Goal: Task Accomplishment & Management: Manage account settings

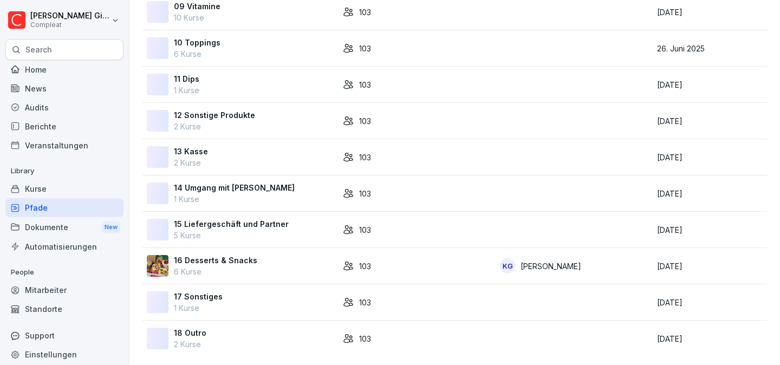
scroll to position [434, 0]
click at [54, 224] on div "Dokumente New" at bounding box center [64, 227] width 118 height 20
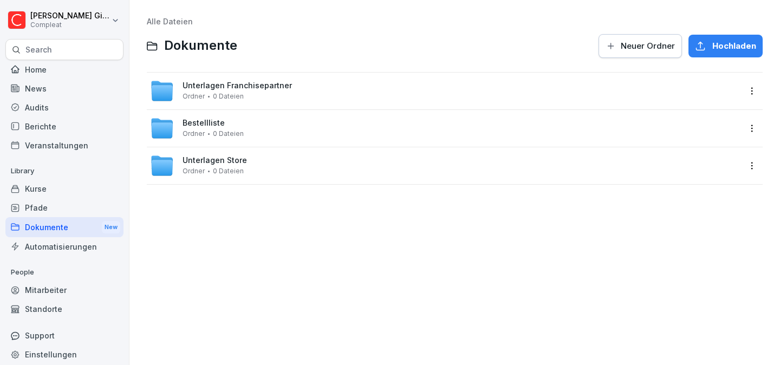
click at [222, 159] on span "Unterlagen Store" at bounding box center [215, 160] width 64 height 9
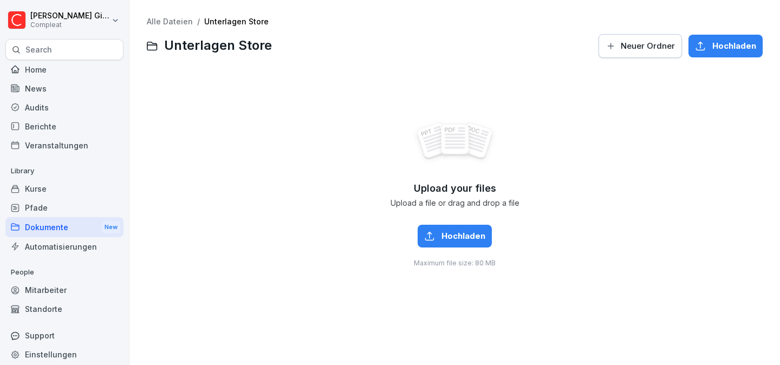
click at [82, 182] on div "Kurse" at bounding box center [64, 188] width 118 height 19
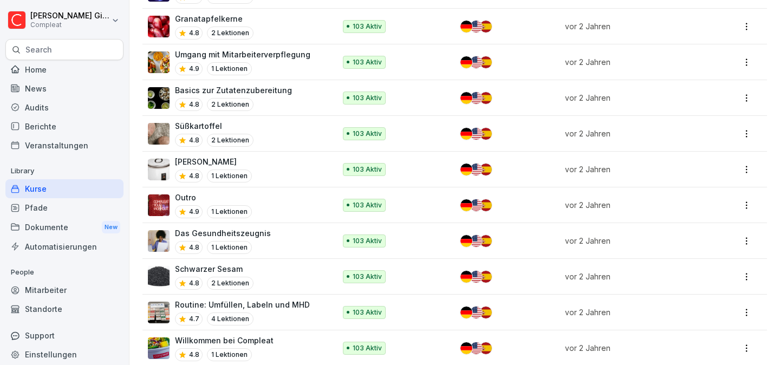
scroll to position [2651, 0]
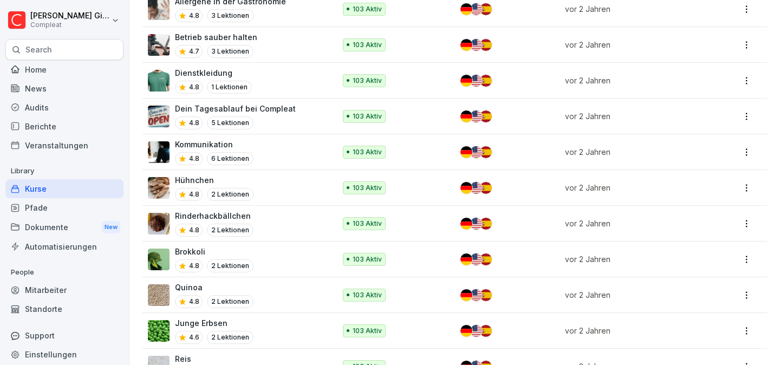
click at [84, 207] on div "Pfade" at bounding box center [64, 207] width 118 height 19
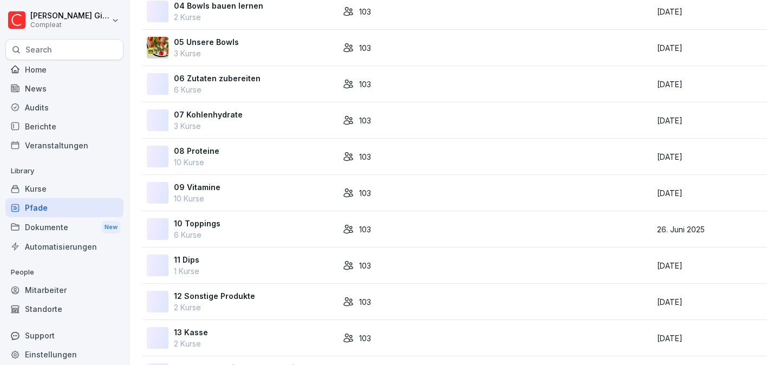
scroll to position [339, 0]
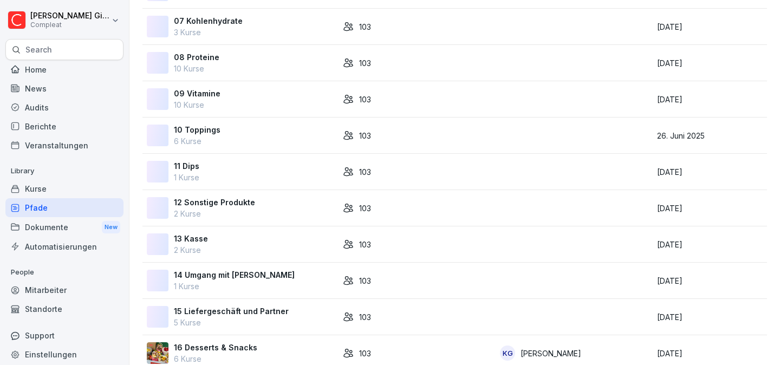
click at [252, 140] on div "10 Toppings 6 Kurse" at bounding box center [240, 135] width 187 height 23
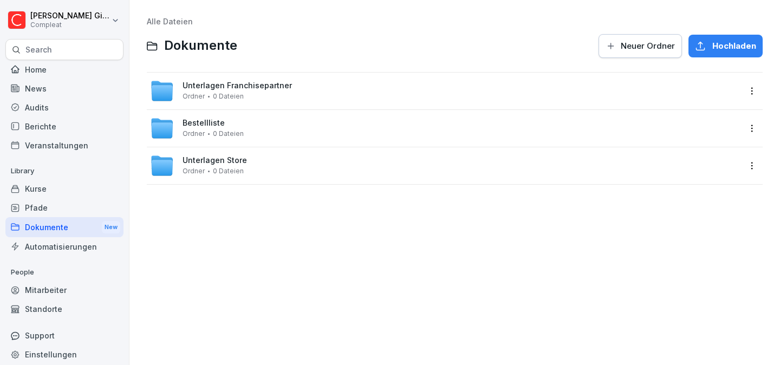
click at [284, 88] on span "Unterlagen Franchisepartner" at bounding box center [237, 85] width 109 height 9
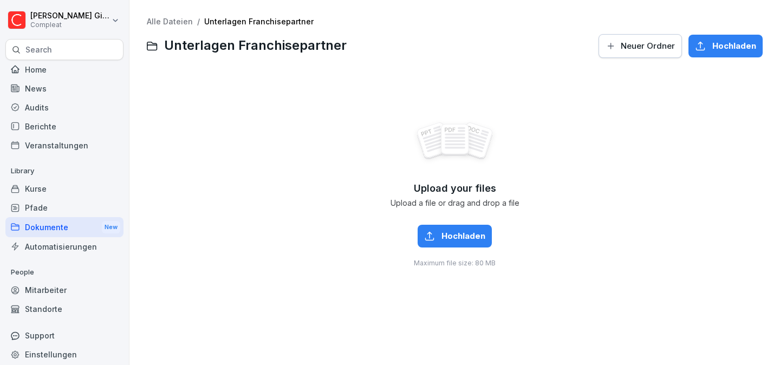
click at [633, 53] on button "Neuer Ordner" at bounding box center [639, 46] width 83 height 24
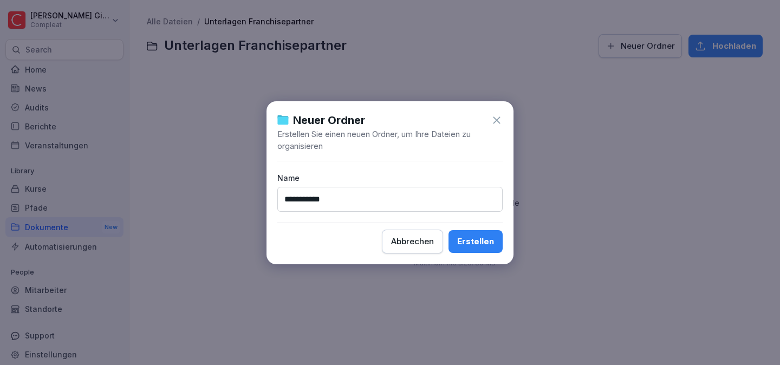
type input "**********"
click at [491, 242] on div "Erstellen" at bounding box center [475, 242] width 37 height 12
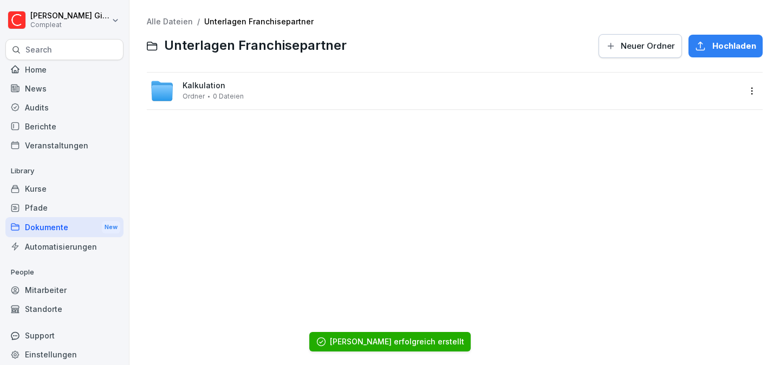
click at [488, 243] on div "Alle Dateien / Unterlagen Franchisepartner Unterlagen Franchisepartner Neuer Or…" at bounding box center [455, 182] width 634 height 349
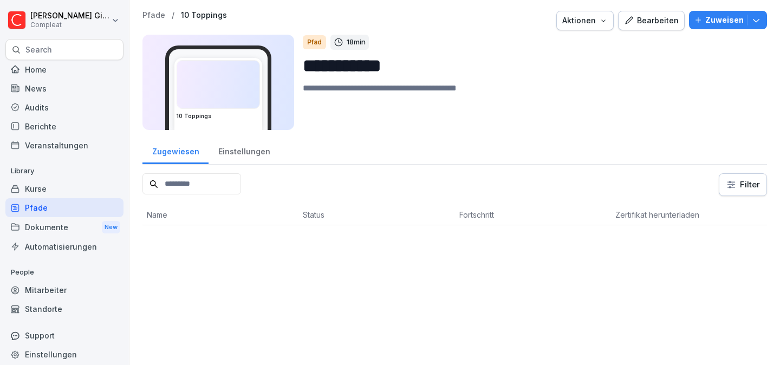
click at [631, 24] on div "Bearbeiten" at bounding box center [651, 21] width 55 height 12
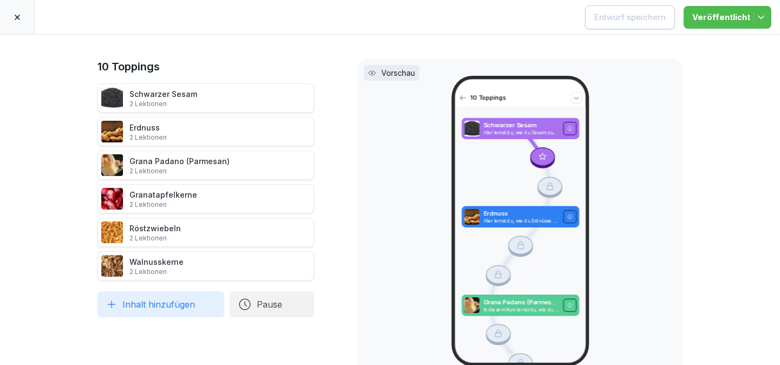
click at [177, 28] on div "Unveröffentlichte Änderungen Entwurf speichern Veröffentlicht" at bounding box center [390, 17] width 780 height 35
click at [21, 19] on icon at bounding box center [17, 17] width 9 height 9
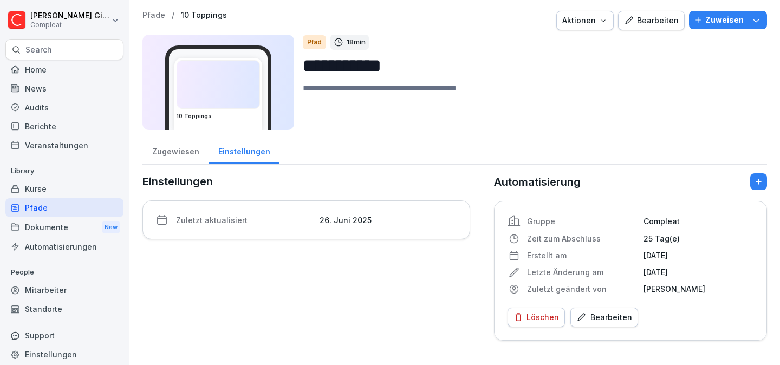
click at [57, 203] on div "Pfade" at bounding box center [64, 207] width 118 height 19
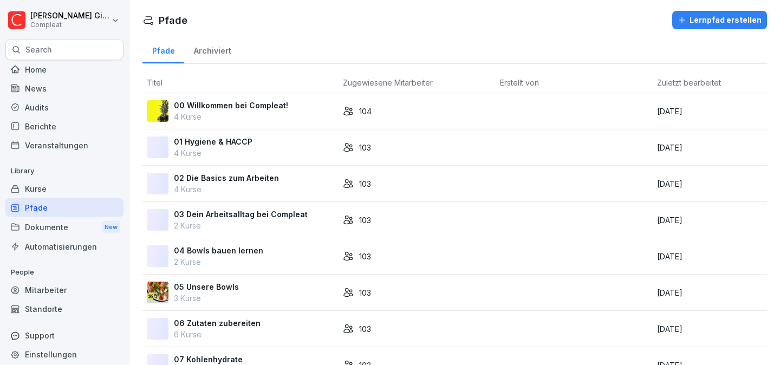
click at [252, 149] on div "01 Hygiene & HACCP 4 Kurse" at bounding box center [240, 147] width 187 height 23
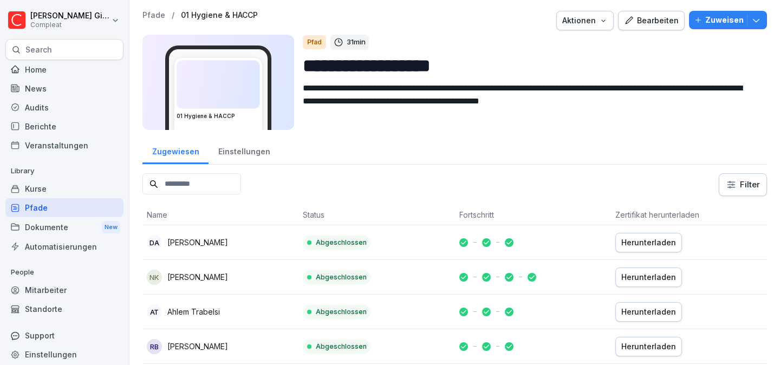
click at [650, 28] on button "Bearbeiten" at bounding box center [651, 20] width 67 height 19
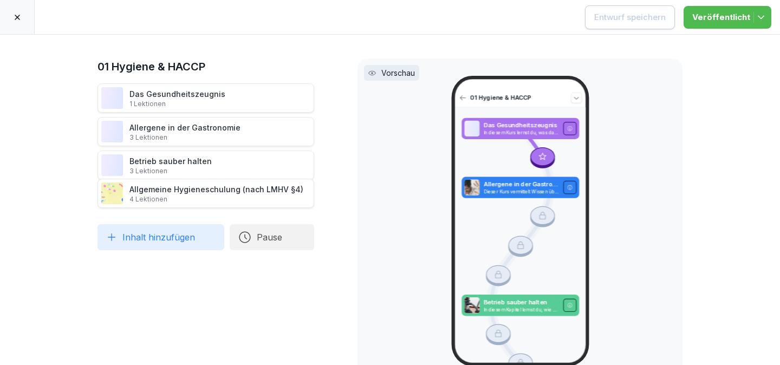
drag, startPoint x: 80, startPoint y: 200, endPoint x: 82, endPoint y: 195, distance: 5.8
click at [84, 195] on icon at bounding box center [86, 194] width 4 height 6
click at [14, 13] on icon at bounding box center [17, 17] width 9 height 9
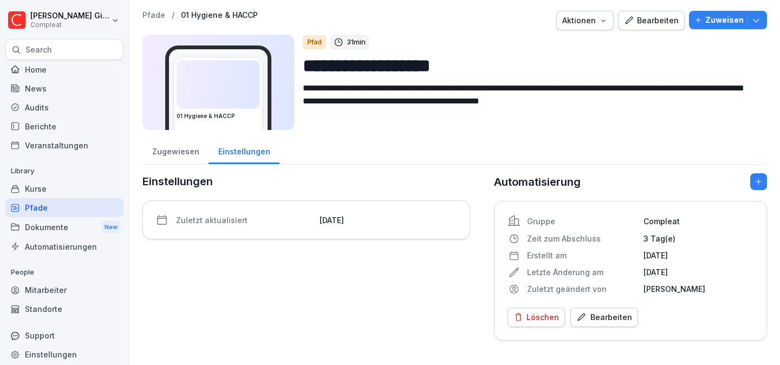
click at [106, 209] on div "Pfade" at bounding box center [64, 207] width 118 height 19
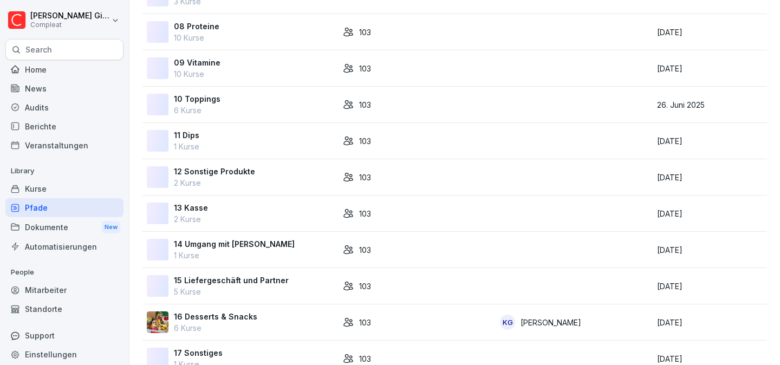
scroll to position [434, 0]
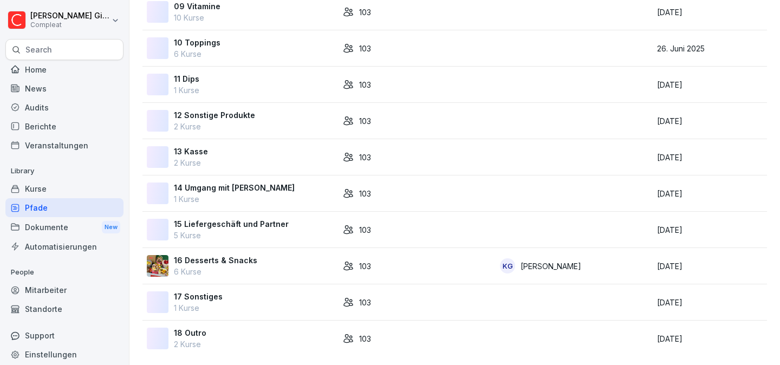
click at [56, 192] on div "Kurse" at bounding box center [64, 188] width 118 height 19
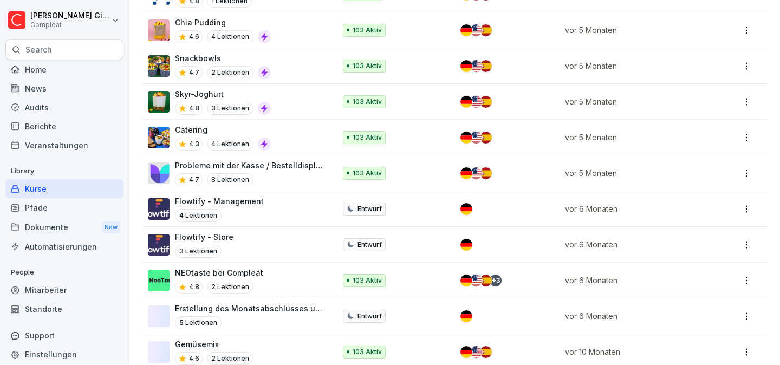
scroll to position [845, 0]
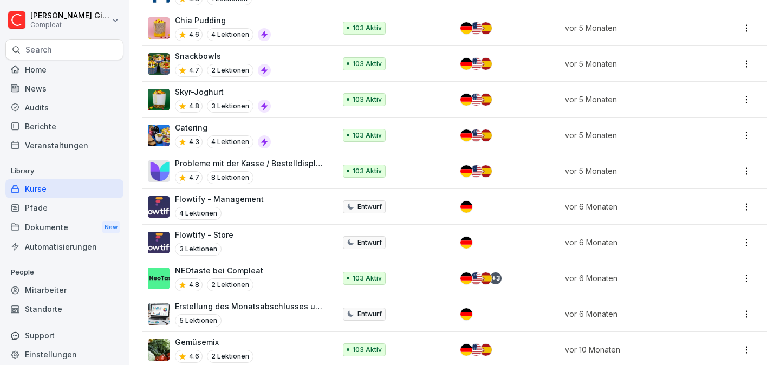
click at [306, 241] on div "Flowtify - Store 3 Lektionen" at bounding box center [236, 242] width 177 height 27
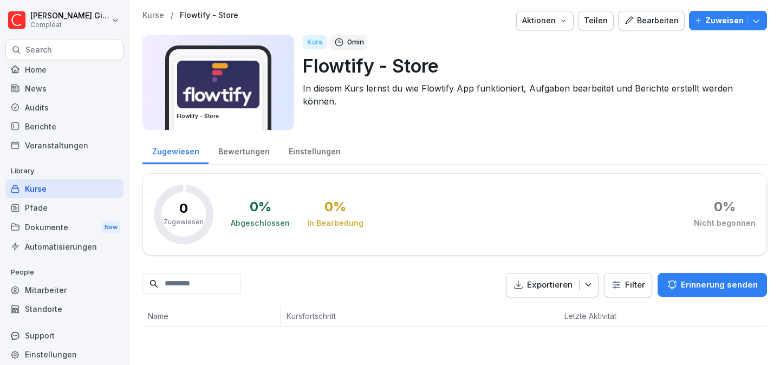
click at [71, 192] on div "Kurse" at bounding box center [64, 188] width 118 height 19
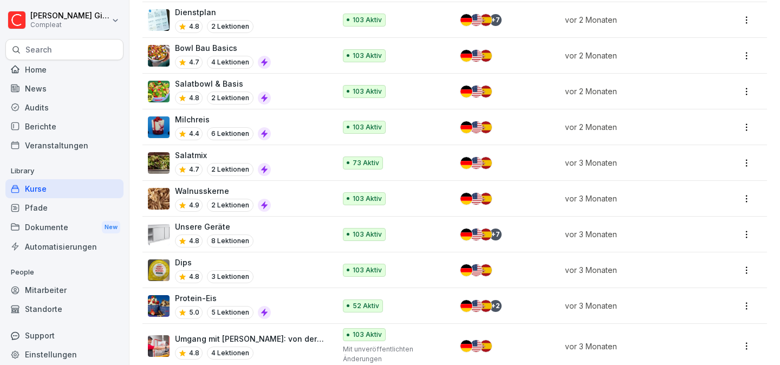
scroll to position [623, 0]
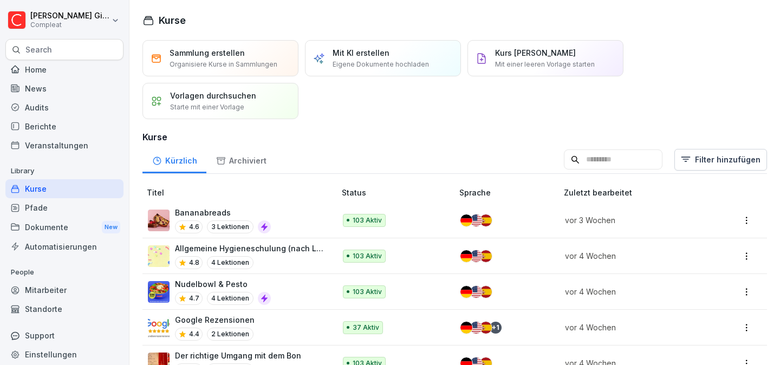
click at [52, 284] on div "Mitarbeiter" at bounding box center [64, 290] width 118 height 19
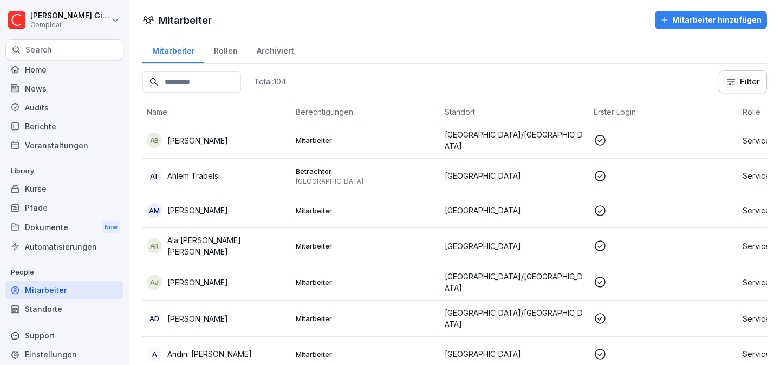
click at [205, 87] on input at bounding box center [191, 81] width 99 height 21
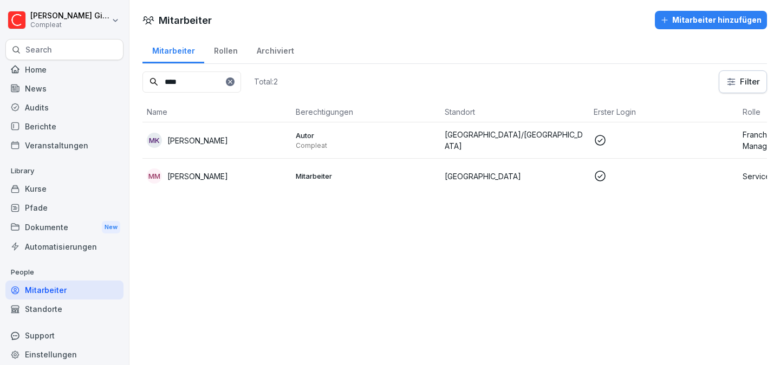
type input "****"
click at [209, 148] on td "MK Moritz Kohler" at bounding box center [216, 140] width 149 height 36
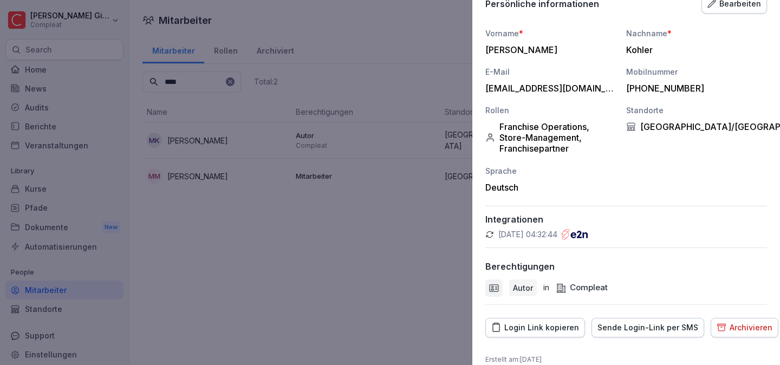
scroll to position [134, 0]
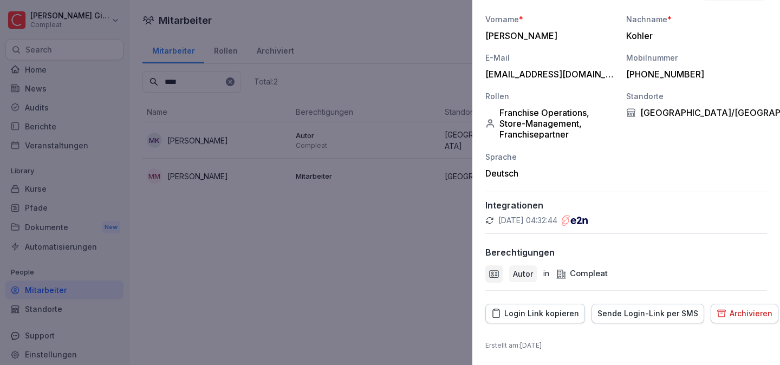
click at [560, 305] on button "Login Link kopieren" at bounding box center [535, 313] width 100 height 19
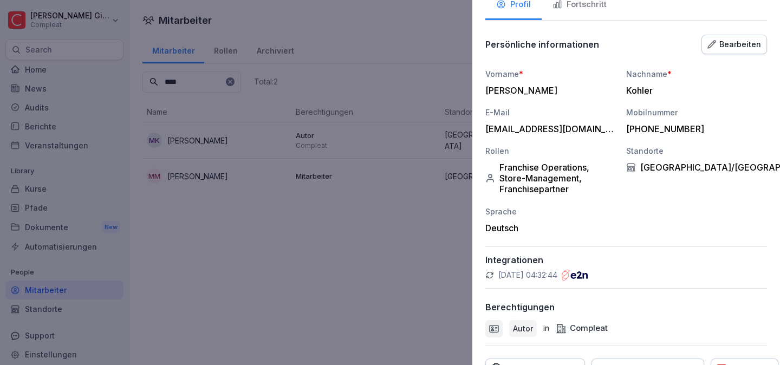
scroll to position [0, 0]
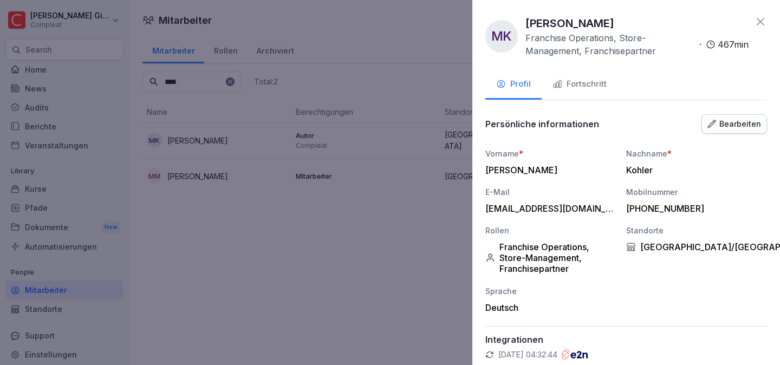
click at [721, 129] on div "Bearbeiten" at bounding box center [734, 124] width 54 height 12
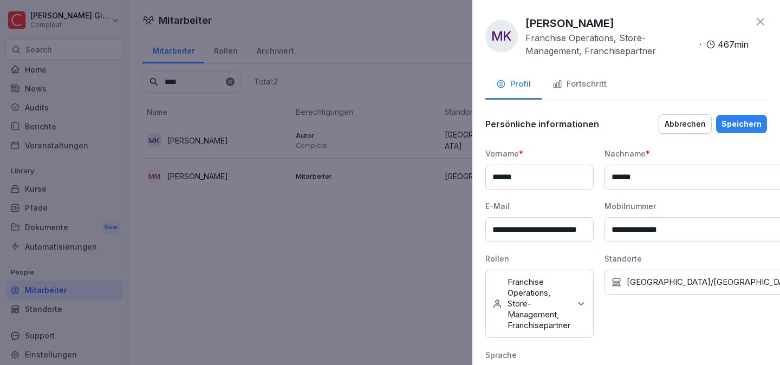
click at [687, 112] on div "**********" at bounding box center [626, 182] width 308 height 365
click at [551, 235] on input "**********" at bounding box center [539, 229] width 108 height 25
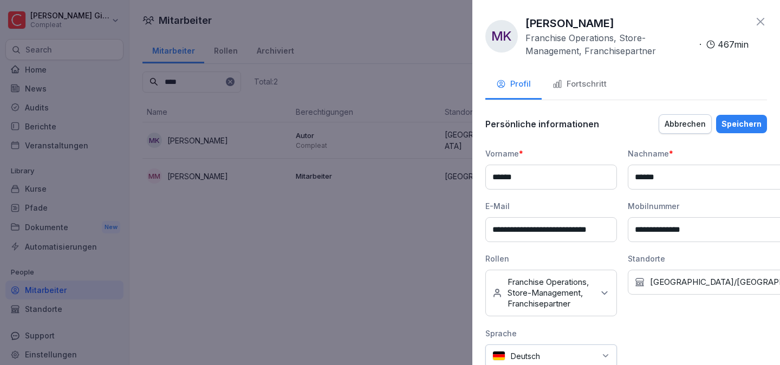
scroll to position [0, 5]
type input "**********"
click at [745, 119] on div "Speichern" at bounding box center [741, 124] width 40 height 12
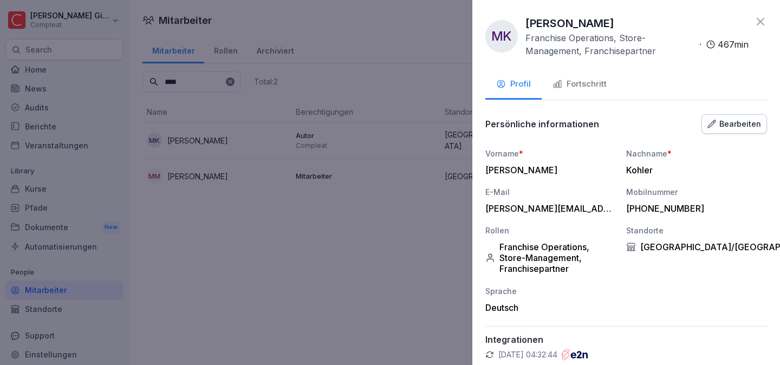
click at [274, 257] on div at bounding box center [390, 182] width 780 height 365
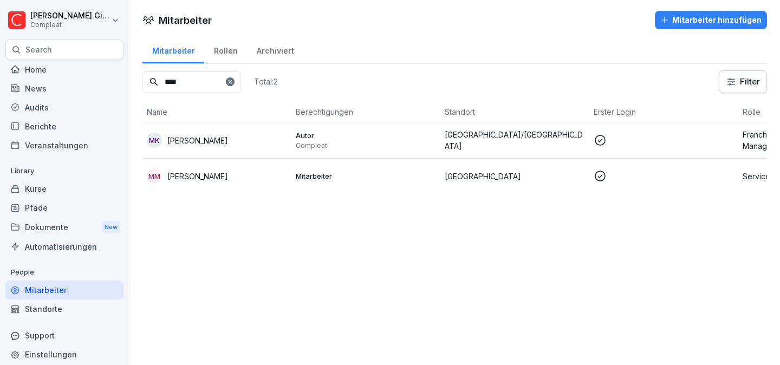
click at [31, 63] on div "Home" at bounding box center [64, 69] width 118 height 19
